Goal: Task Accomplishment & Management: Manage account settings

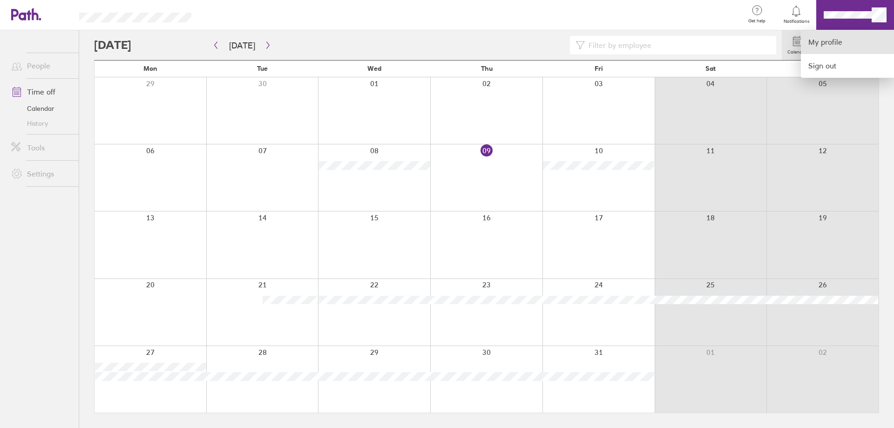
click at [823, 42] on link "My profile" at bounding box center [847, 42] width 93 height 24
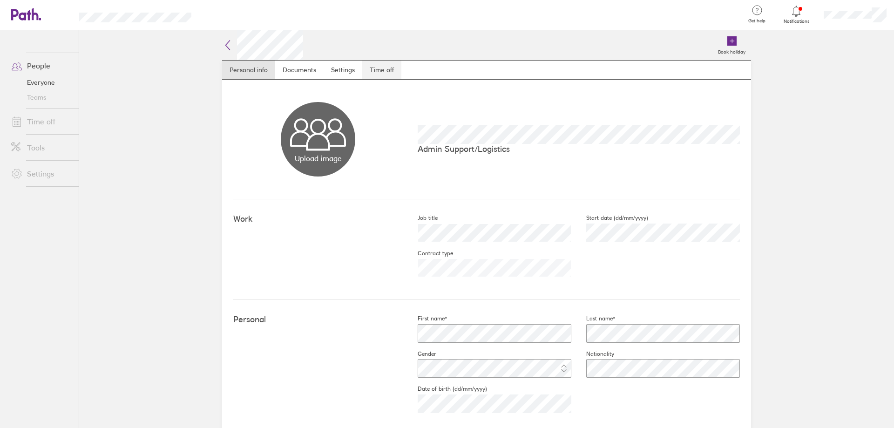
click at [385, 69] on link "Time off" at bounding box center [381, 70] width 39 height 19
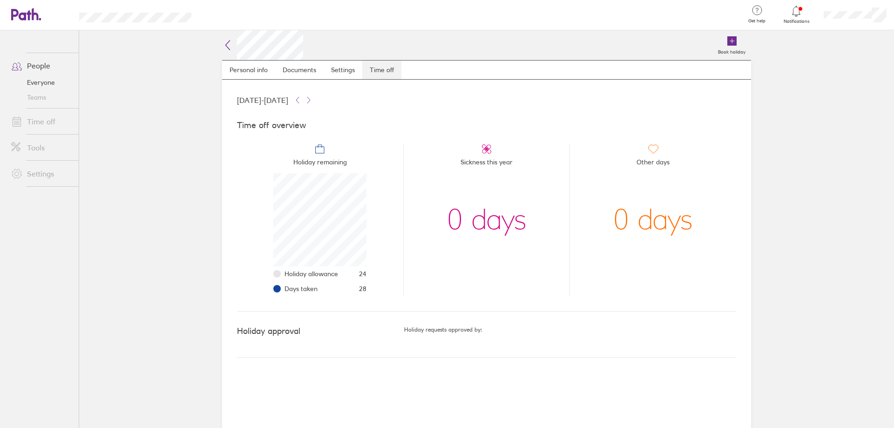
scroll to position [93, 93]
